Goal: Transaction & Acquisition: Register for event/course

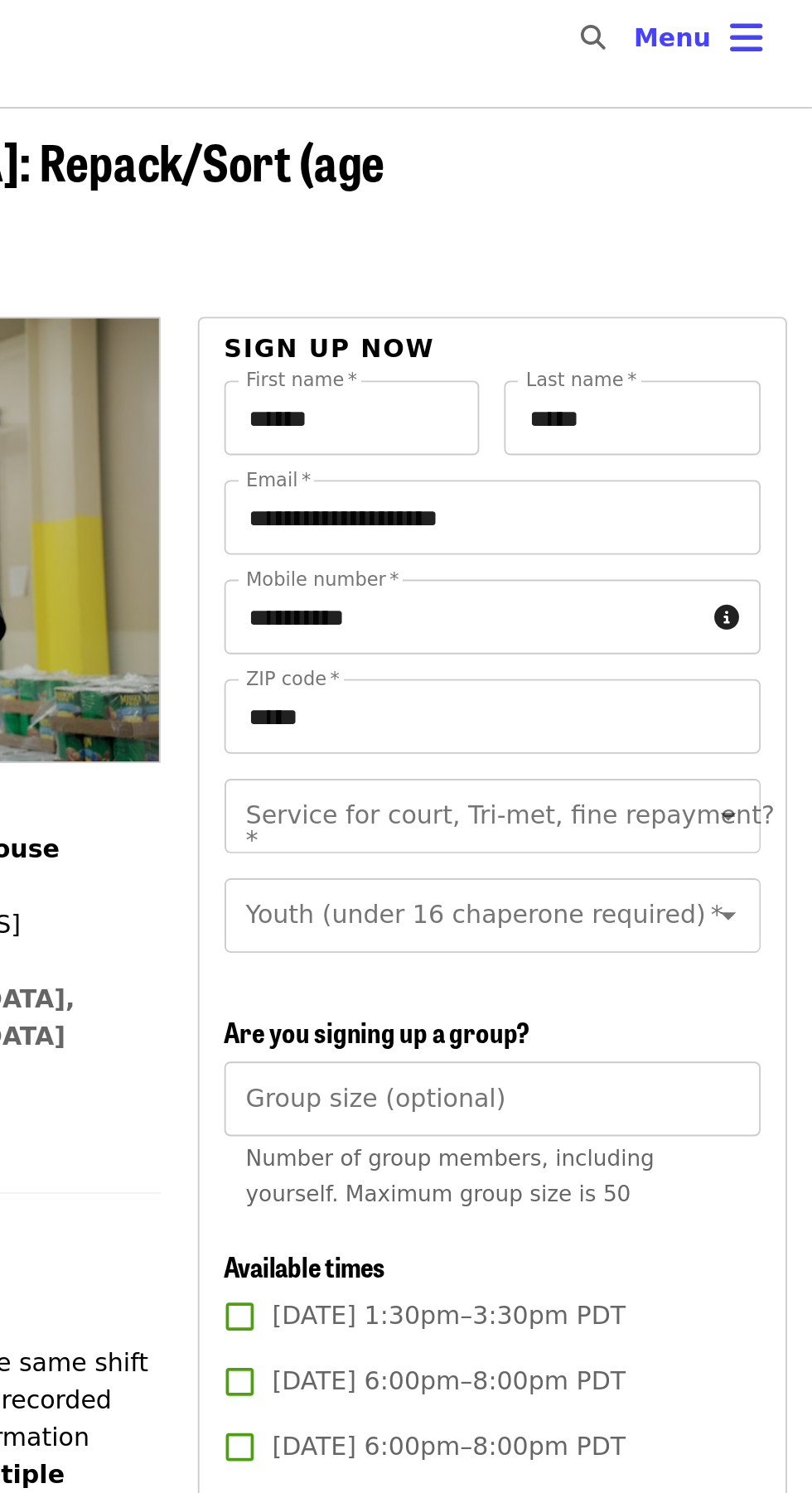
scroll to position [15, 0]
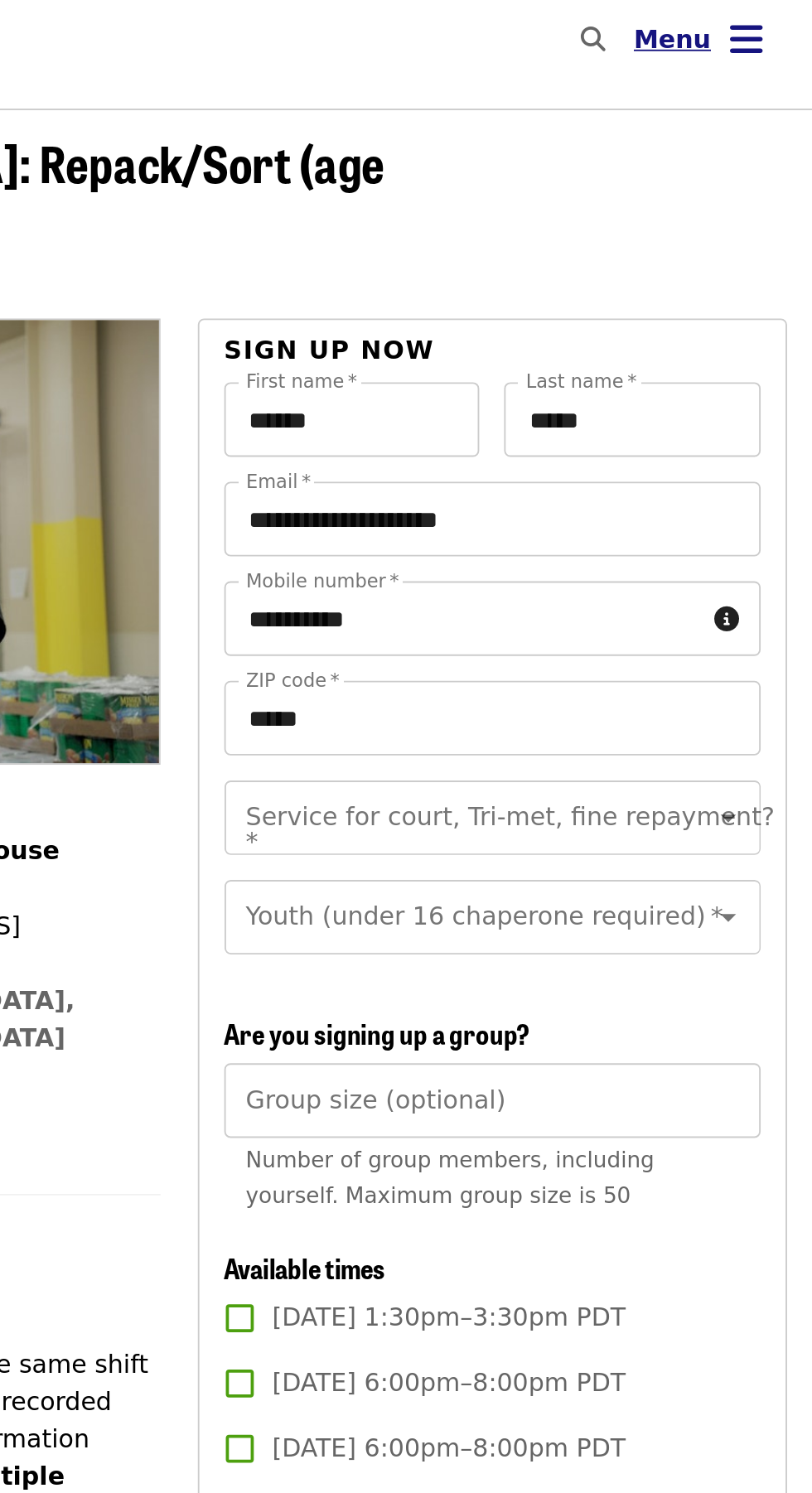
click at [778, 3] on button "Menu" at bounding box center [751, 22] width 96 height 39
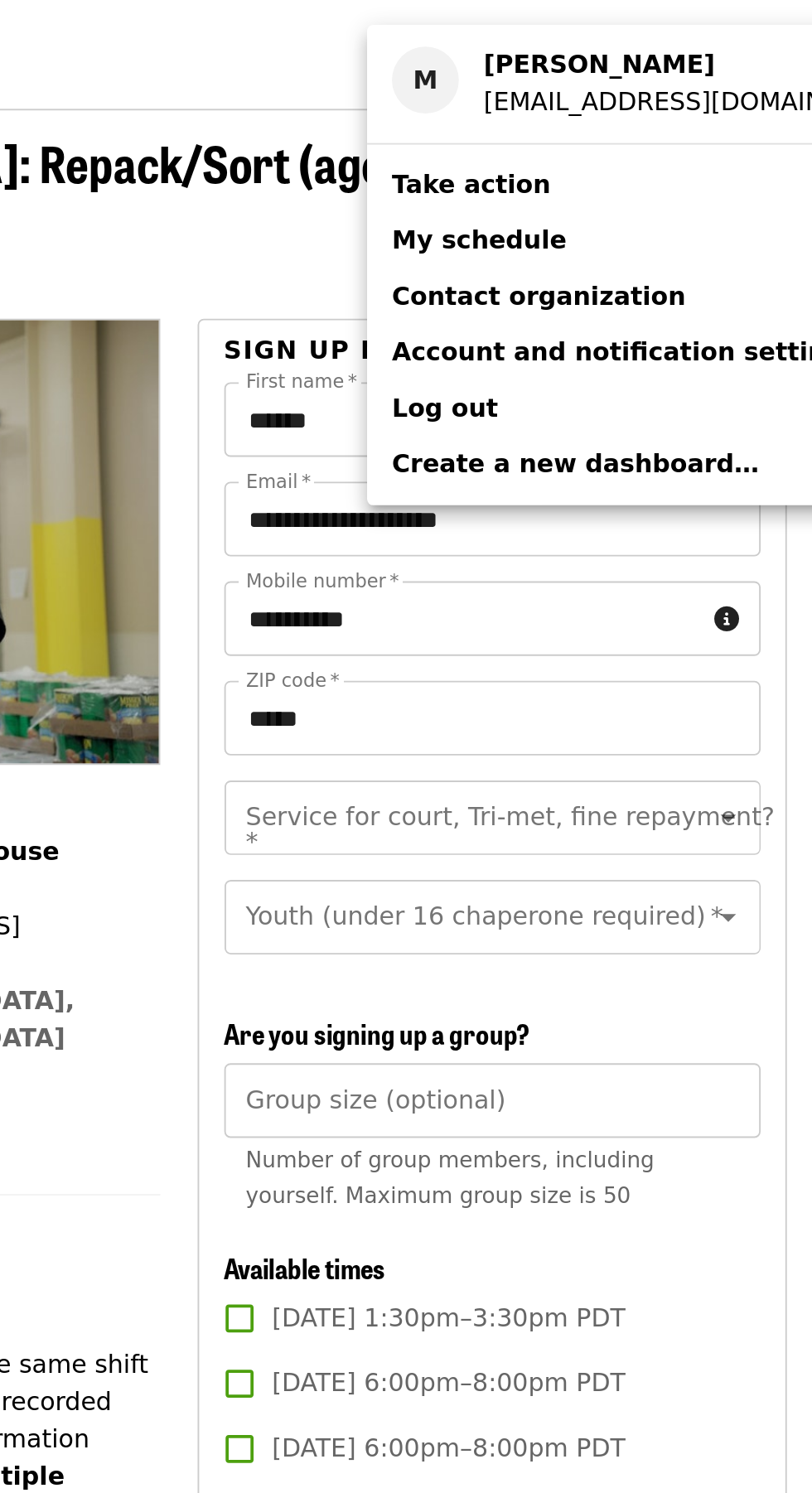
click at [748, 172] on link "Contact organization" at bounding box center [728, 158] width 307 height 30
click at [738, 179] on span "Account and notification settings" at bounding box center [712, 187] width 248 height 16
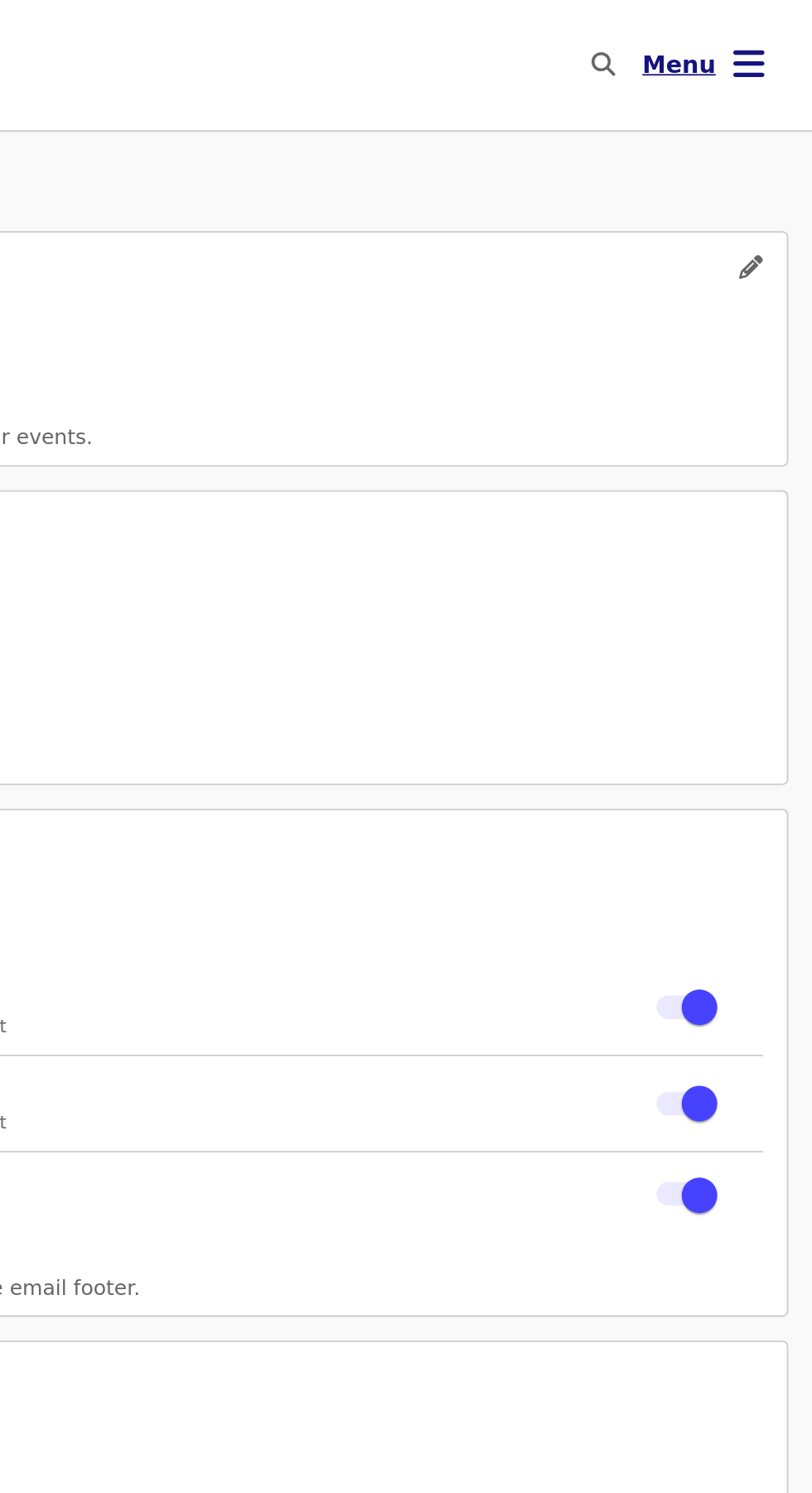
click at [778, 34] on icon "bars icon" at bounding box center [777, 35] width 18 height 24
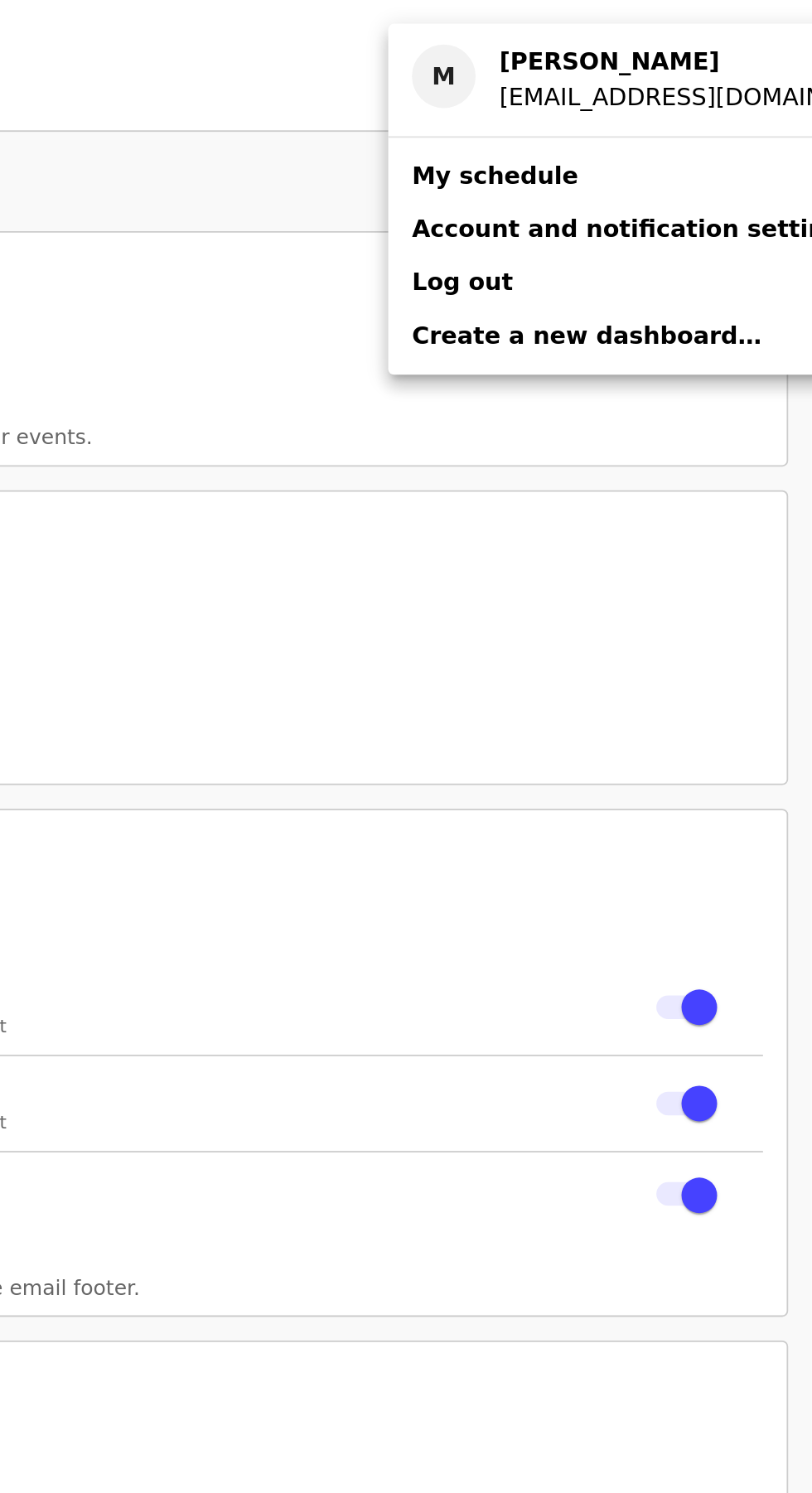
click at [667, 85] on link "My schedule" at bounding box center [728, 99] width 307 height 30
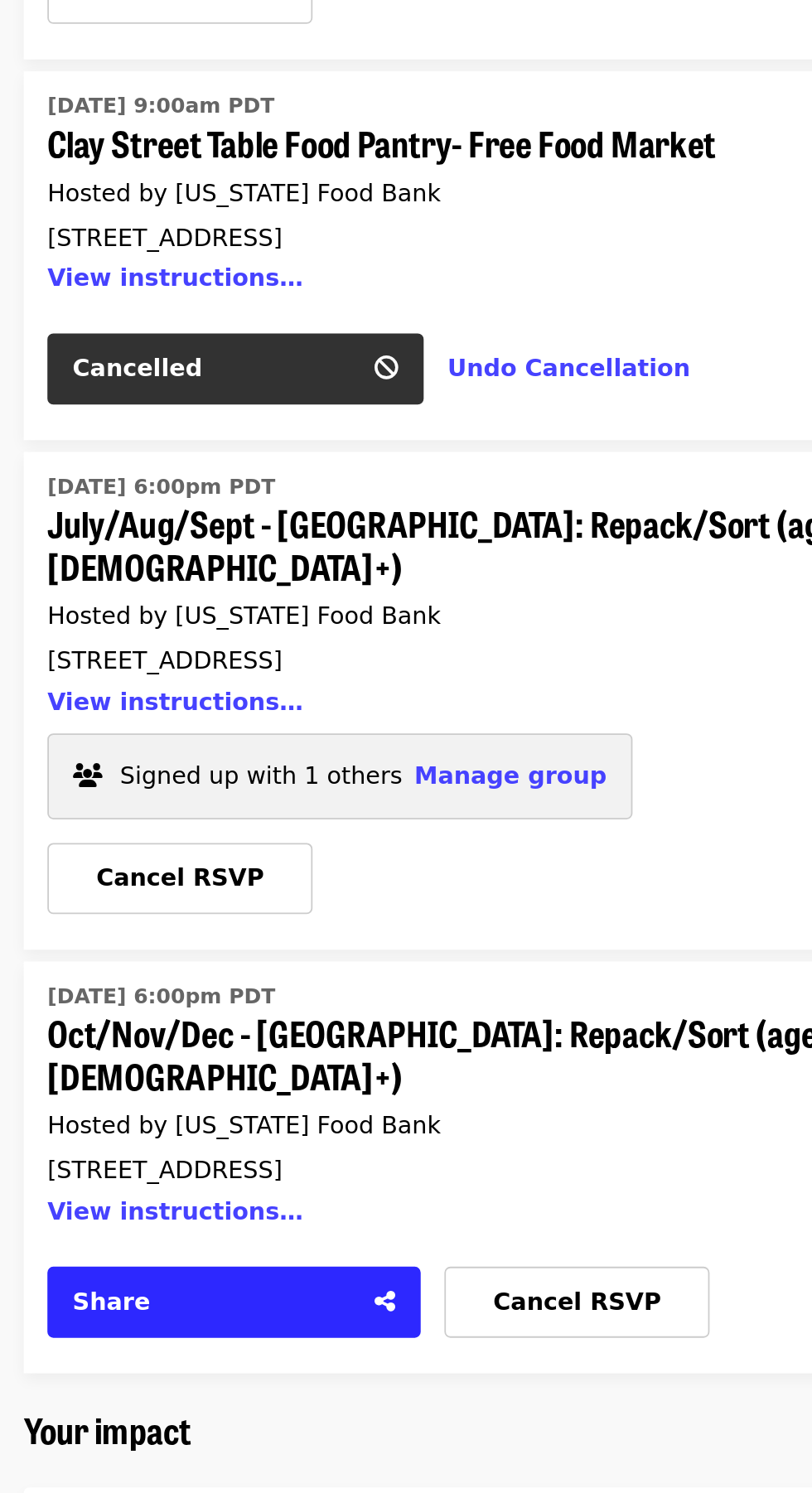
scroll to position [714, 0]
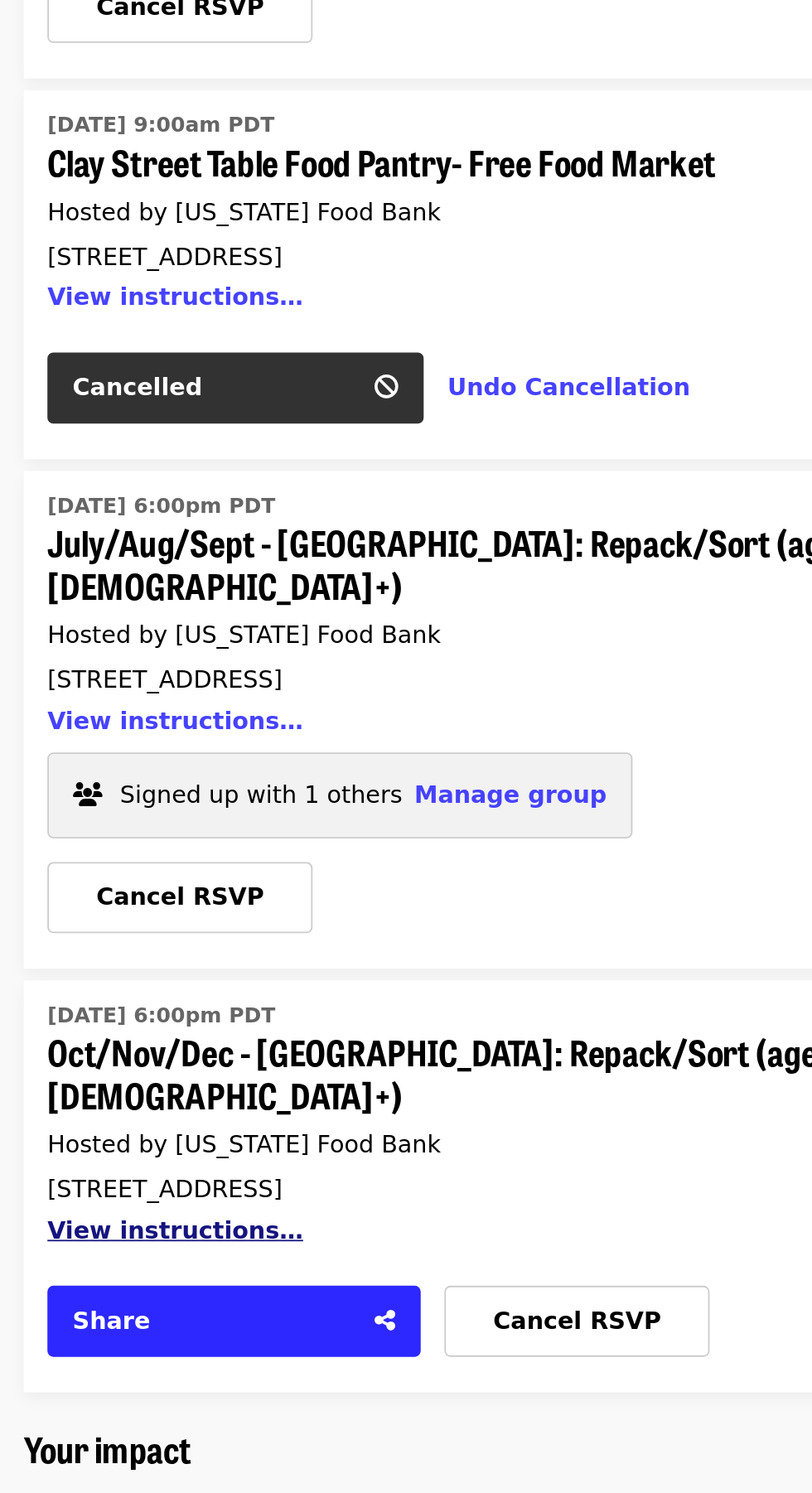
click at [44, 782] on button "View instructions…" at bounding box center [98, 790] width 143 height 16
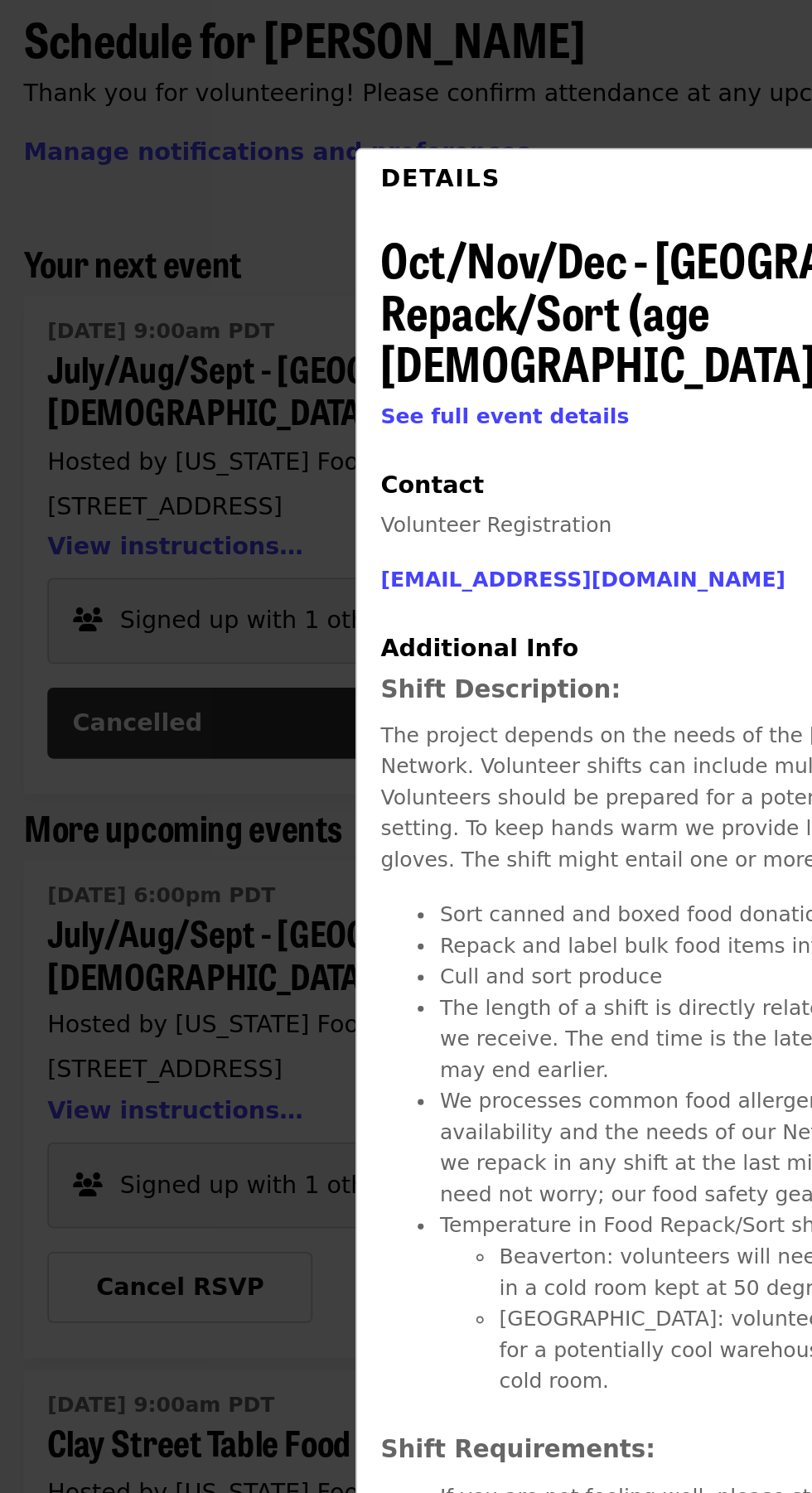
scroll to position [0, 0]
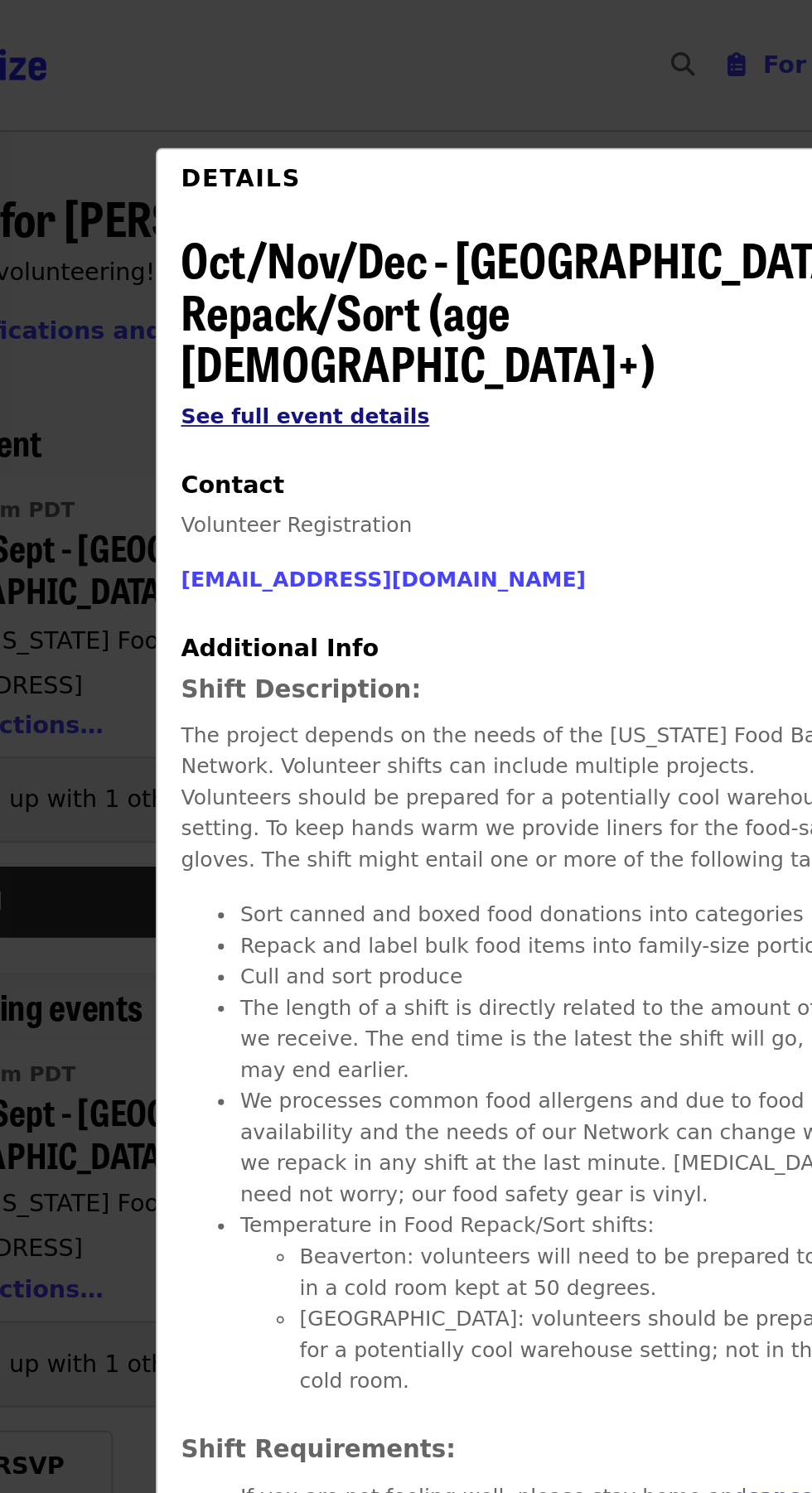
click at [332, 226] on span "See full event details" at bounding box center [282, 232] width 139 height 13
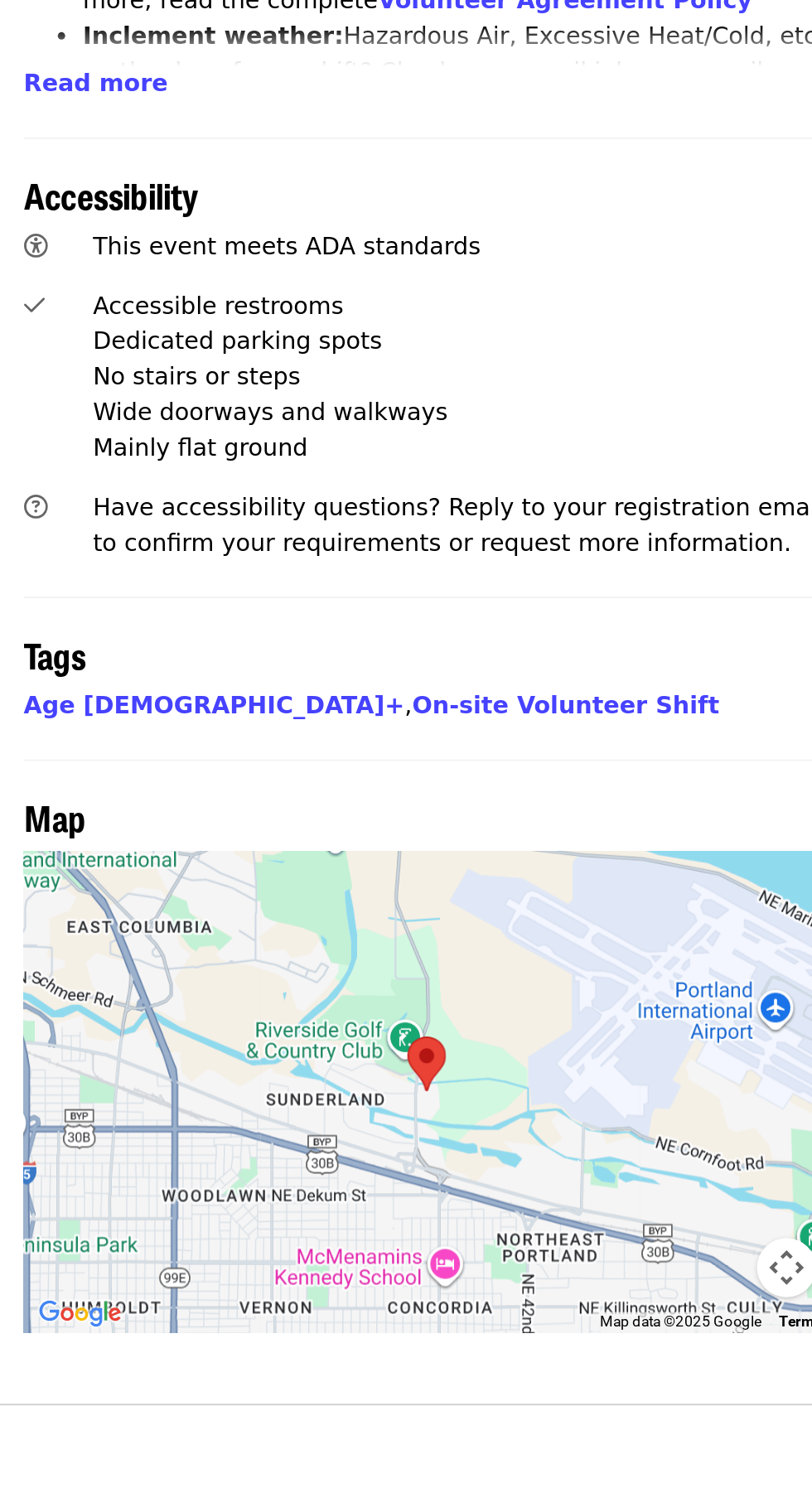
scroll to position [381, 0]
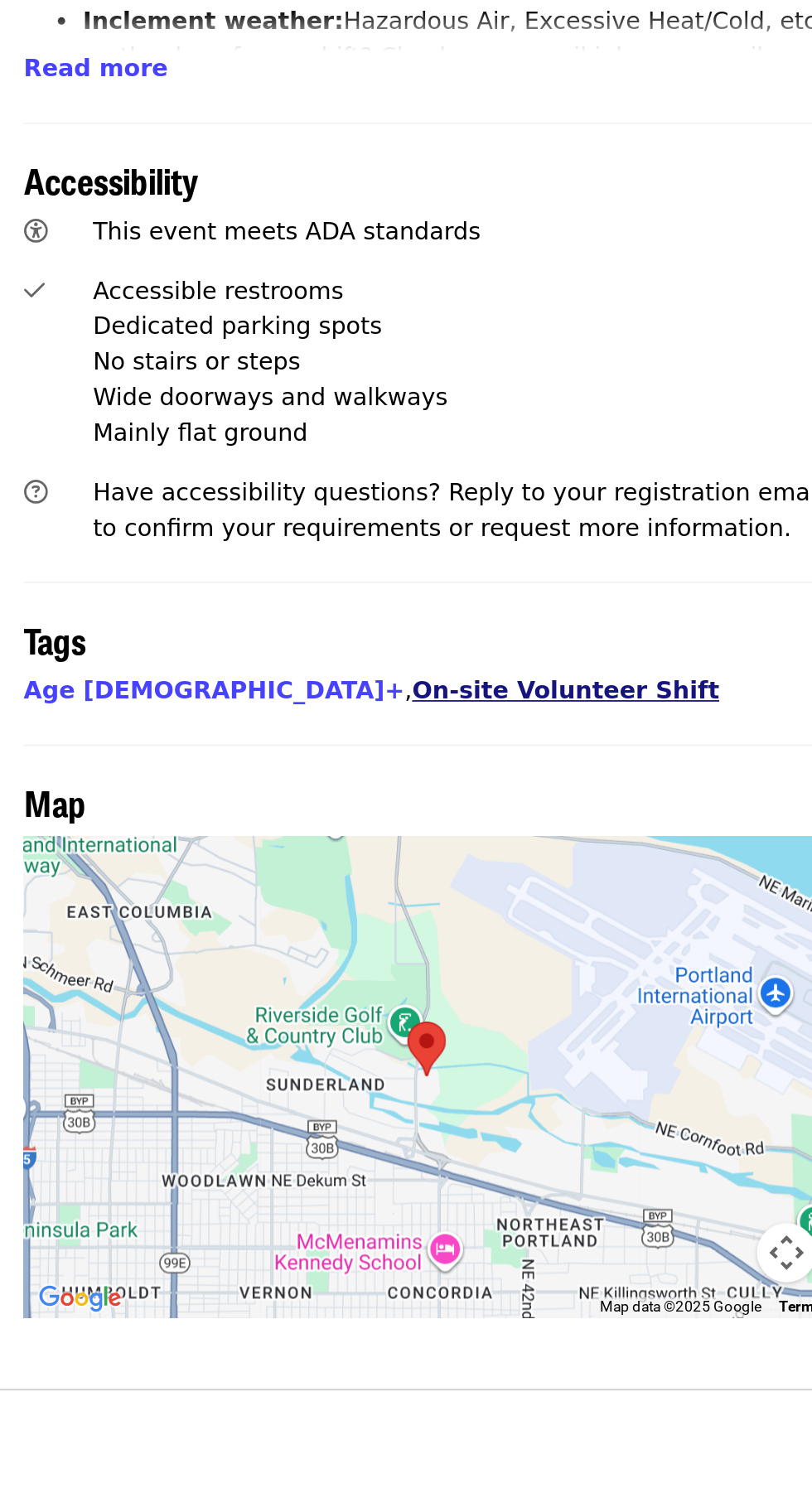
click at [231, 1085] on link "On-site Volunteer Shift" at bounding box center [316, 1093] width 171 height 16
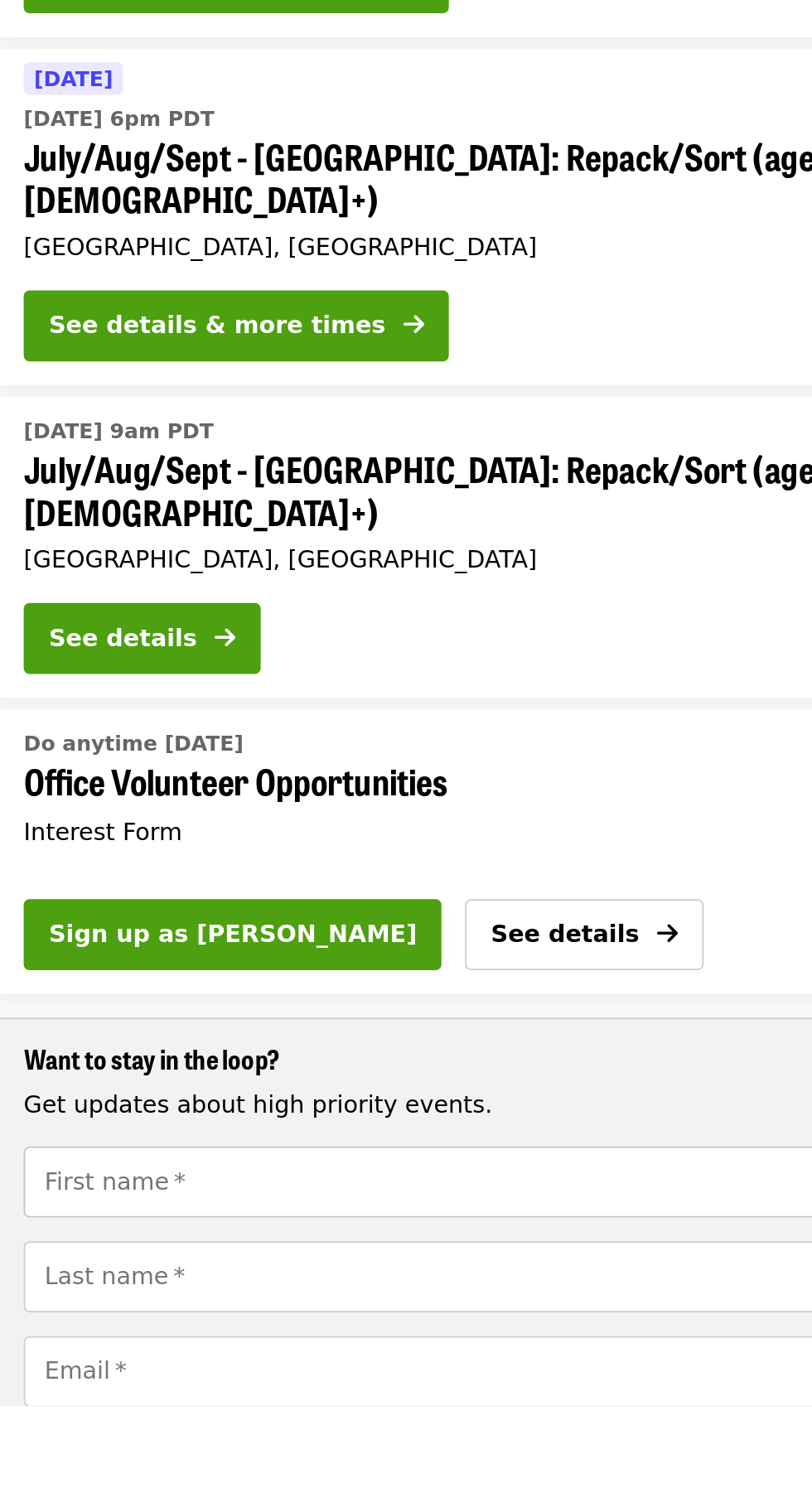
click at [89, 1348] on div "First name   * First name *" at bounding box center [251, 1368] width 477 height 39
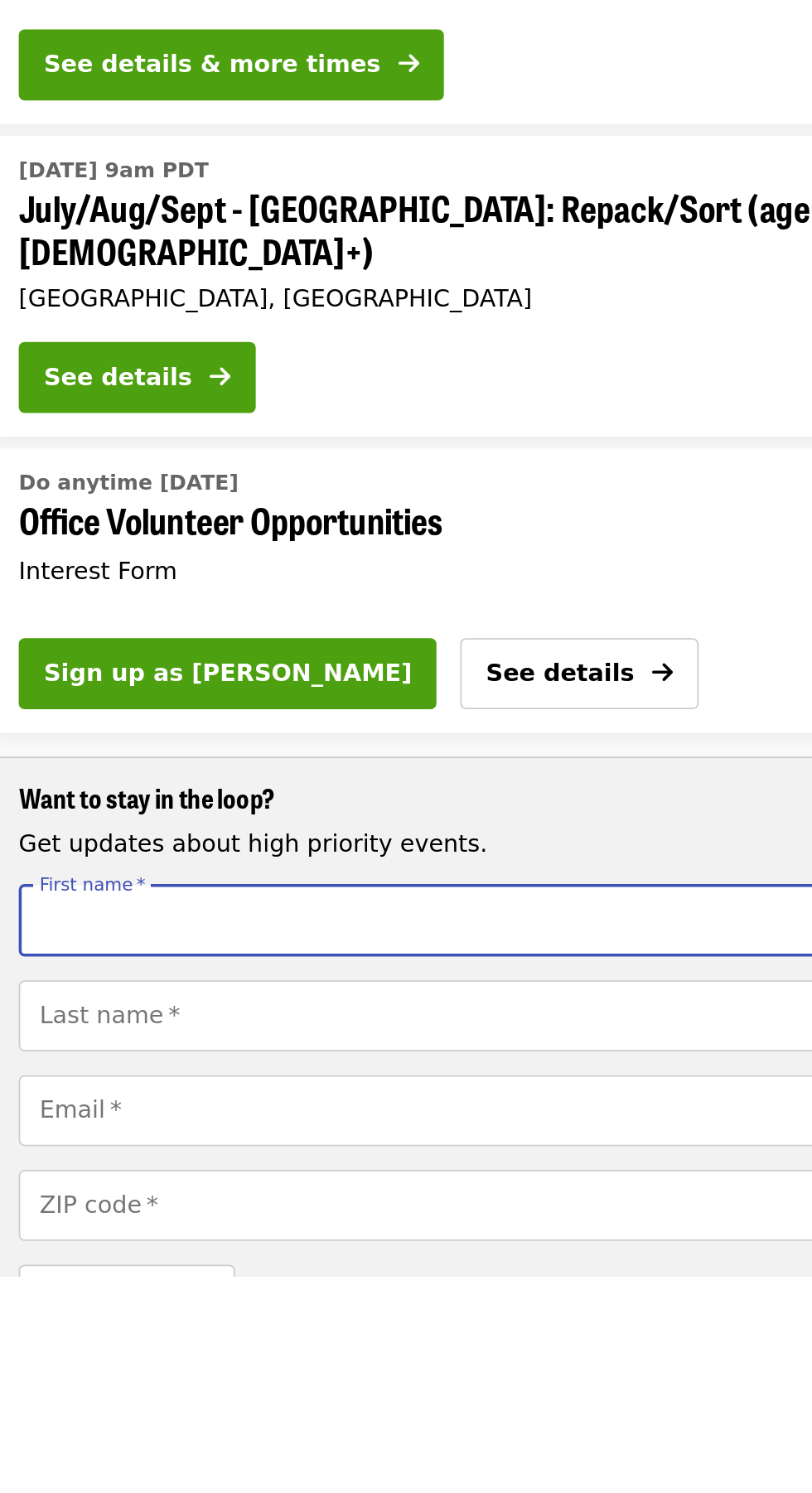
scroll to position [74, 0]
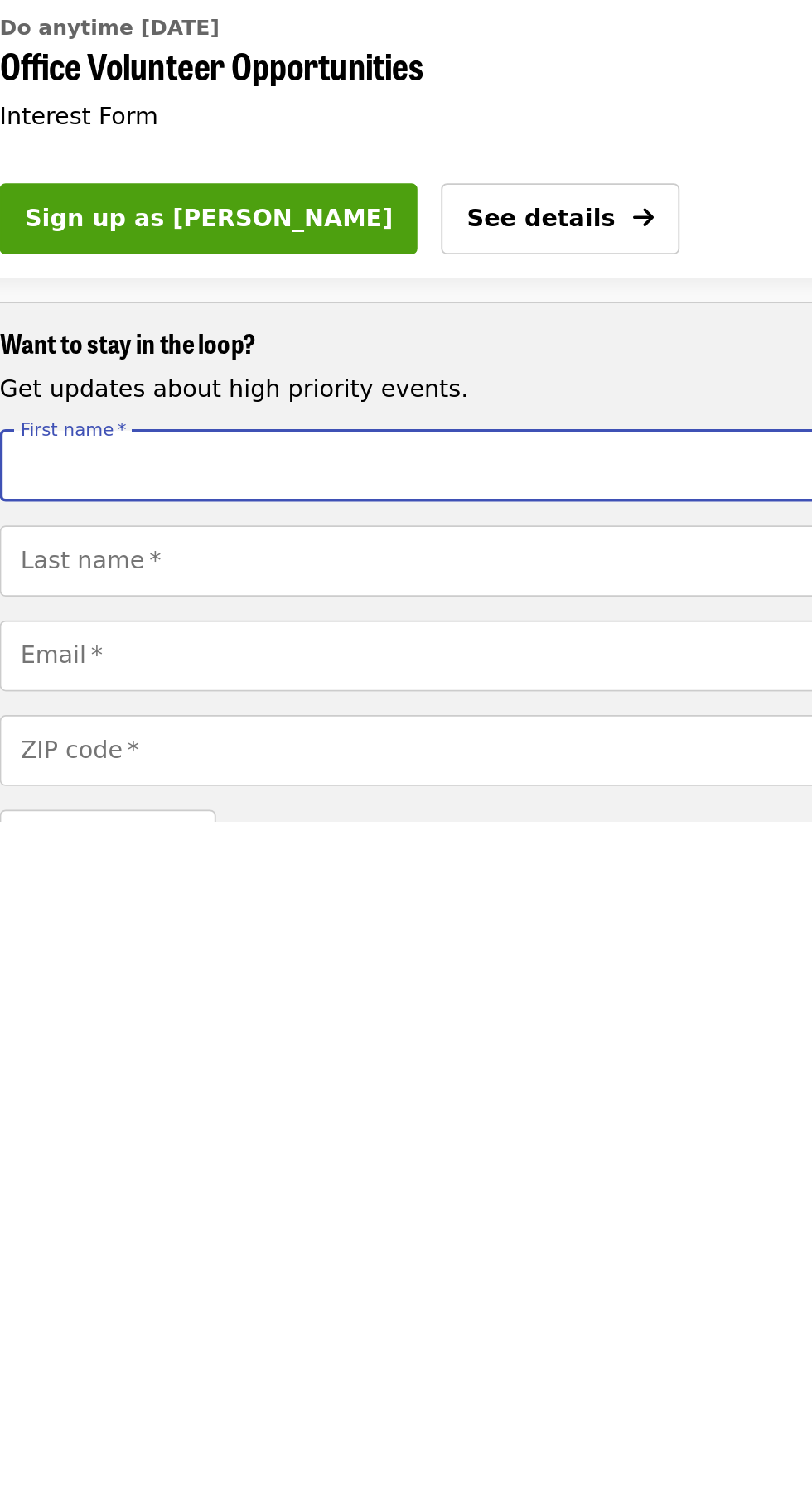
type input "******"
type input "*****"
type input "**********"
type input "*****"
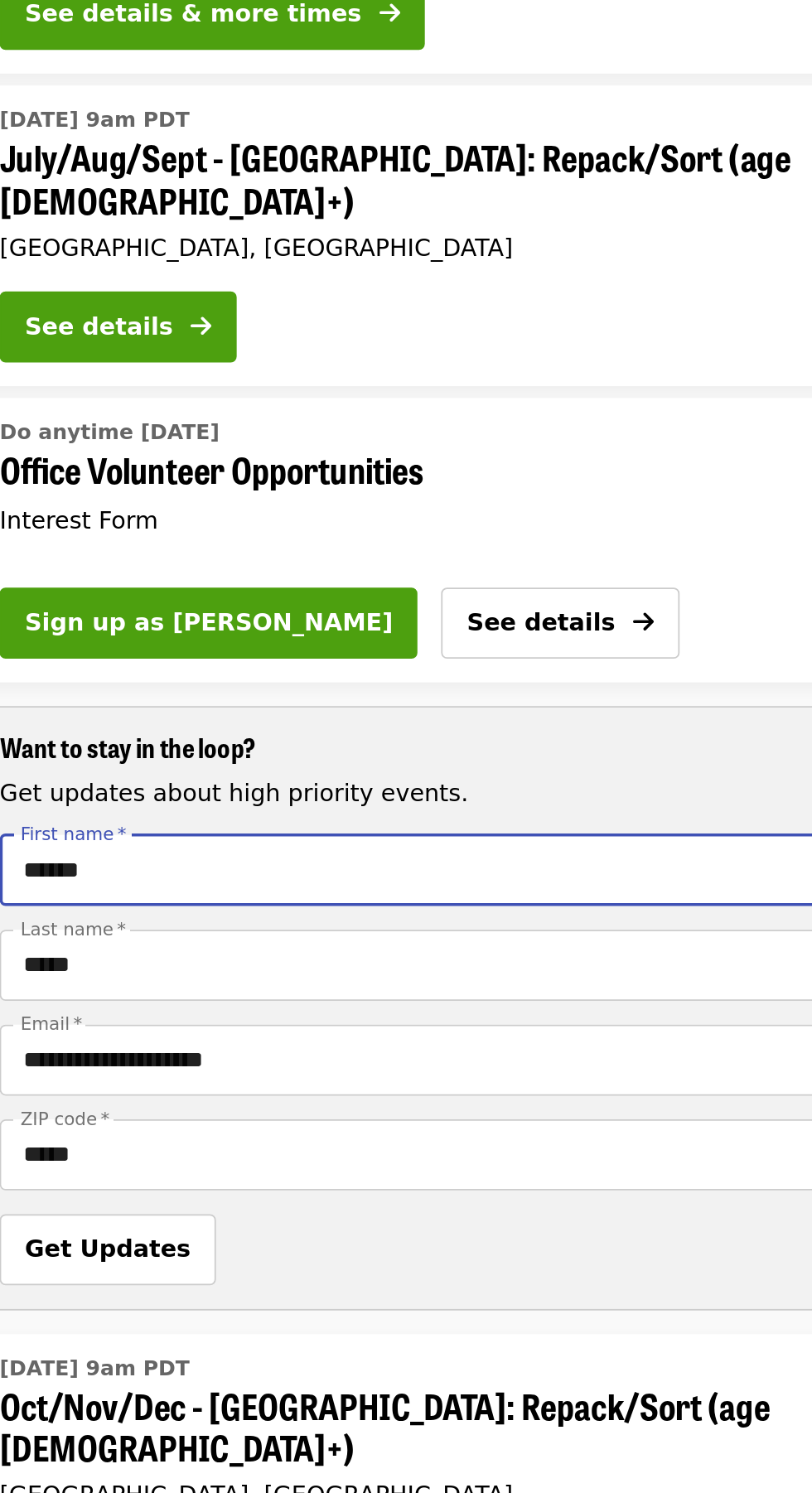
scroll to position [224, 0]
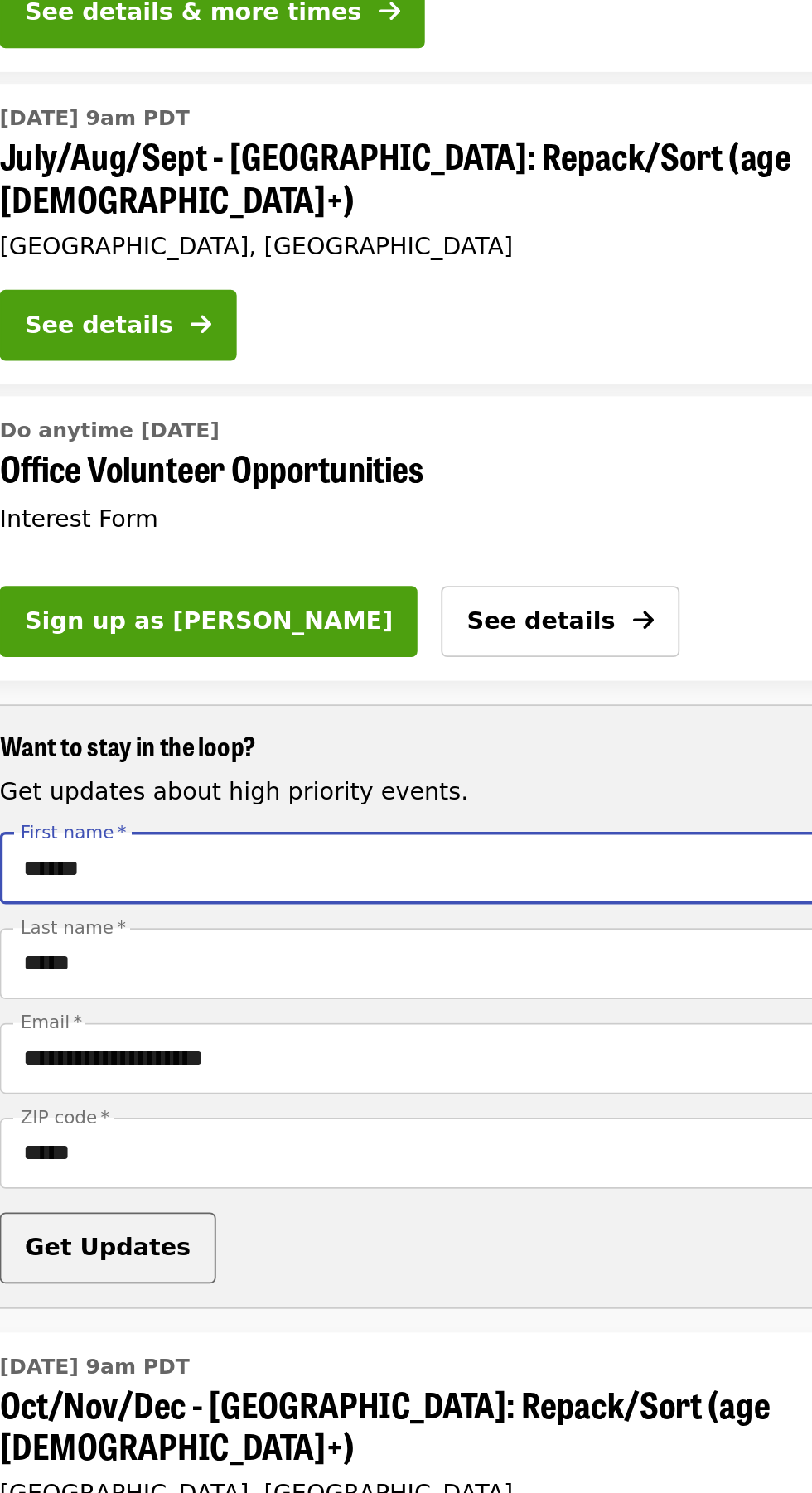
click at [77, 1348] on span "Get Updates" at bounding box center [74, 1356] width 93 height 16
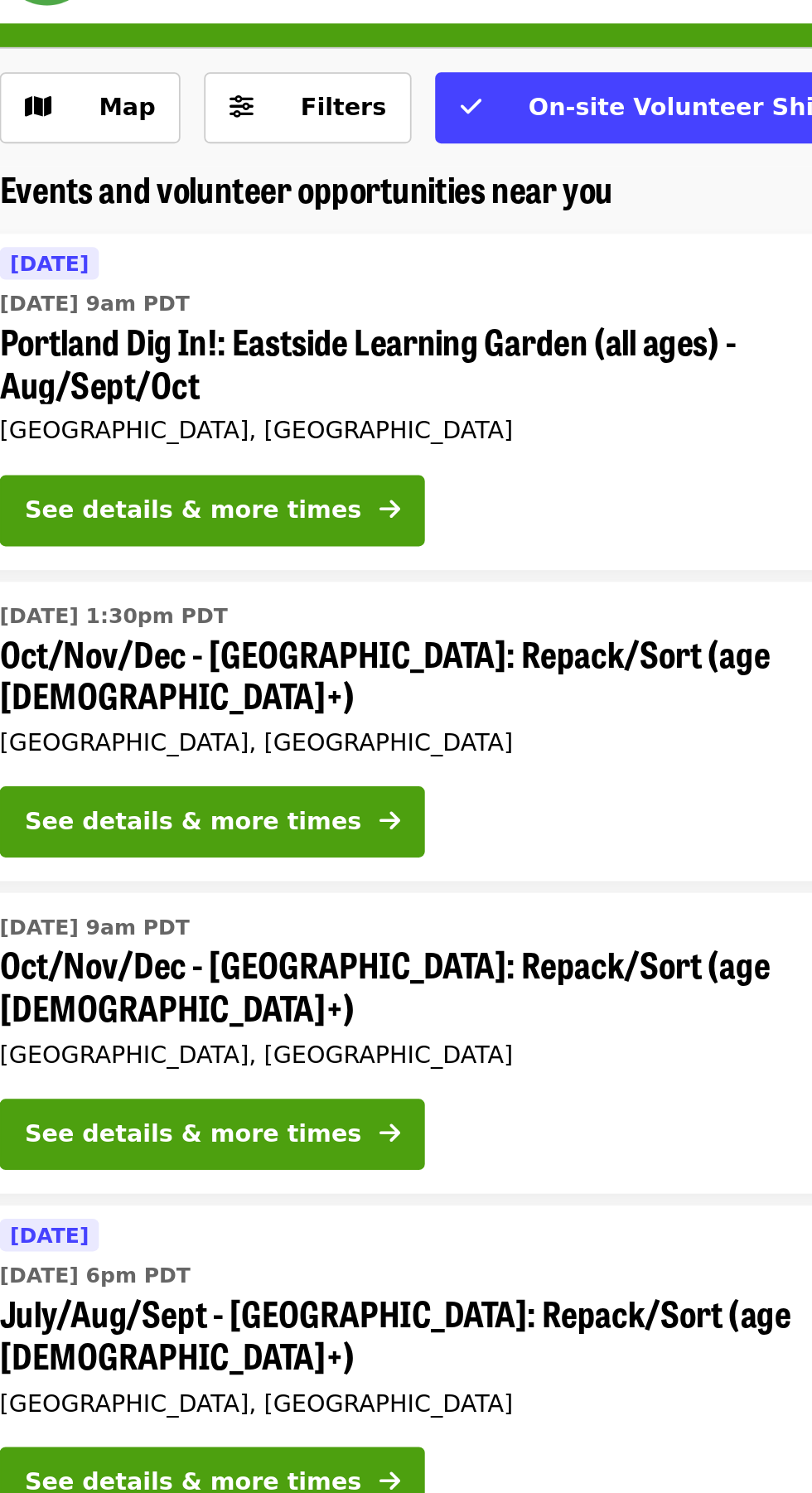
scroll to position [0, 0]
